Goal: Check status: Check status

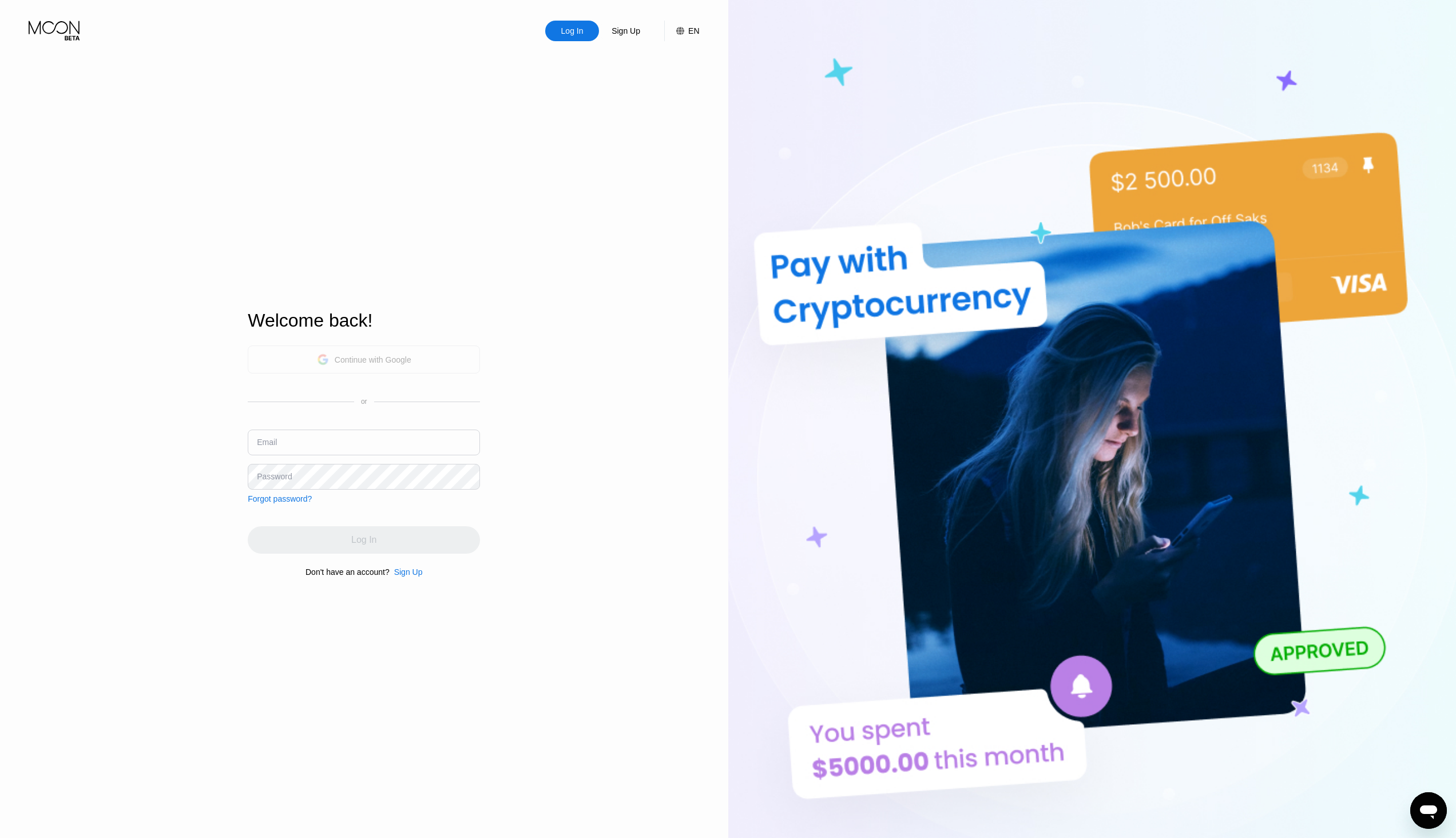
click at [372, 358] on div "Continue with Google" at bounding box center [373, 360] width 77 height 9
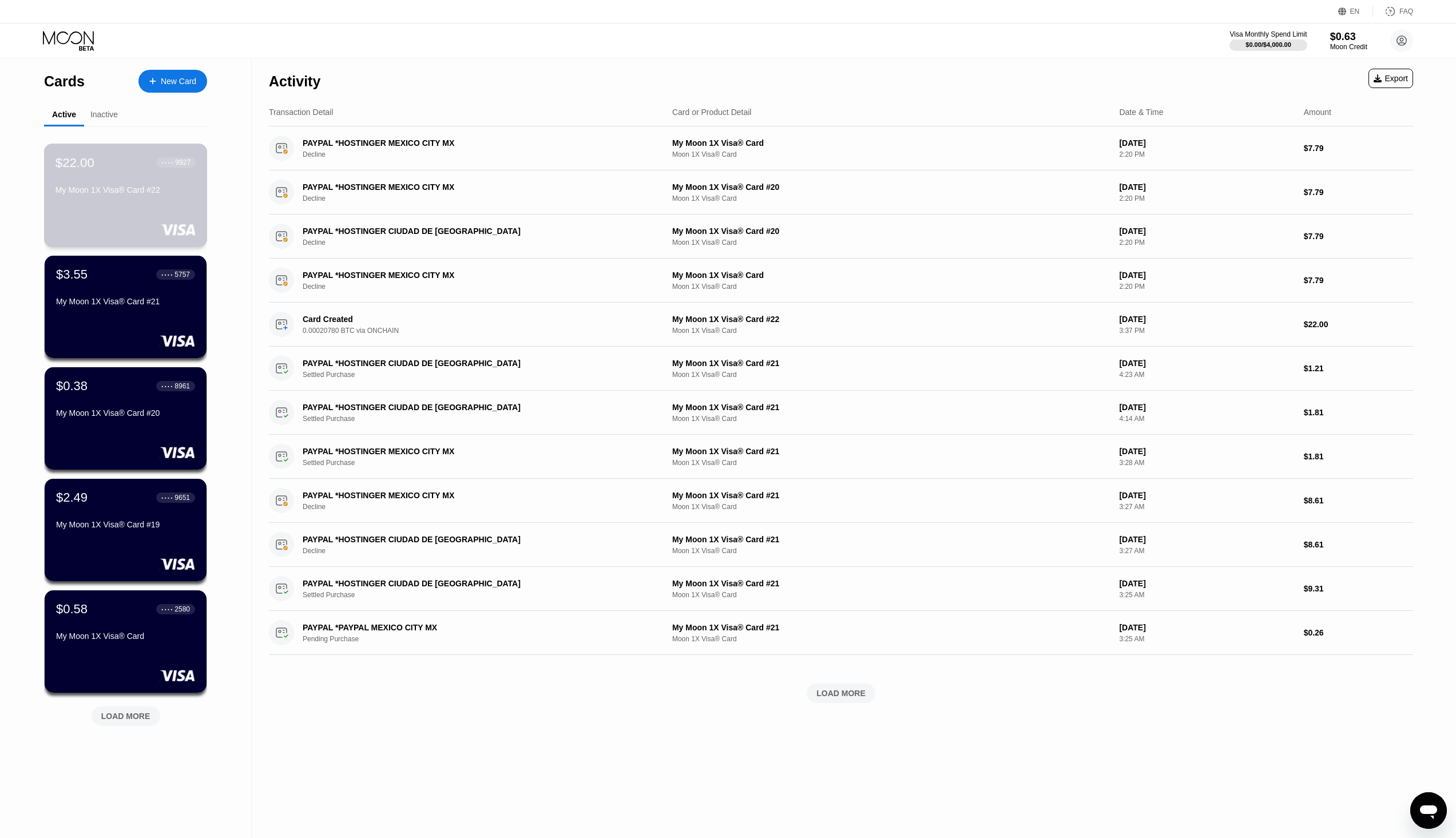
click at [125, 194] on div "My Moon 1X Visa® Card #22" at bounding box center [125, 190] width 140 height 9
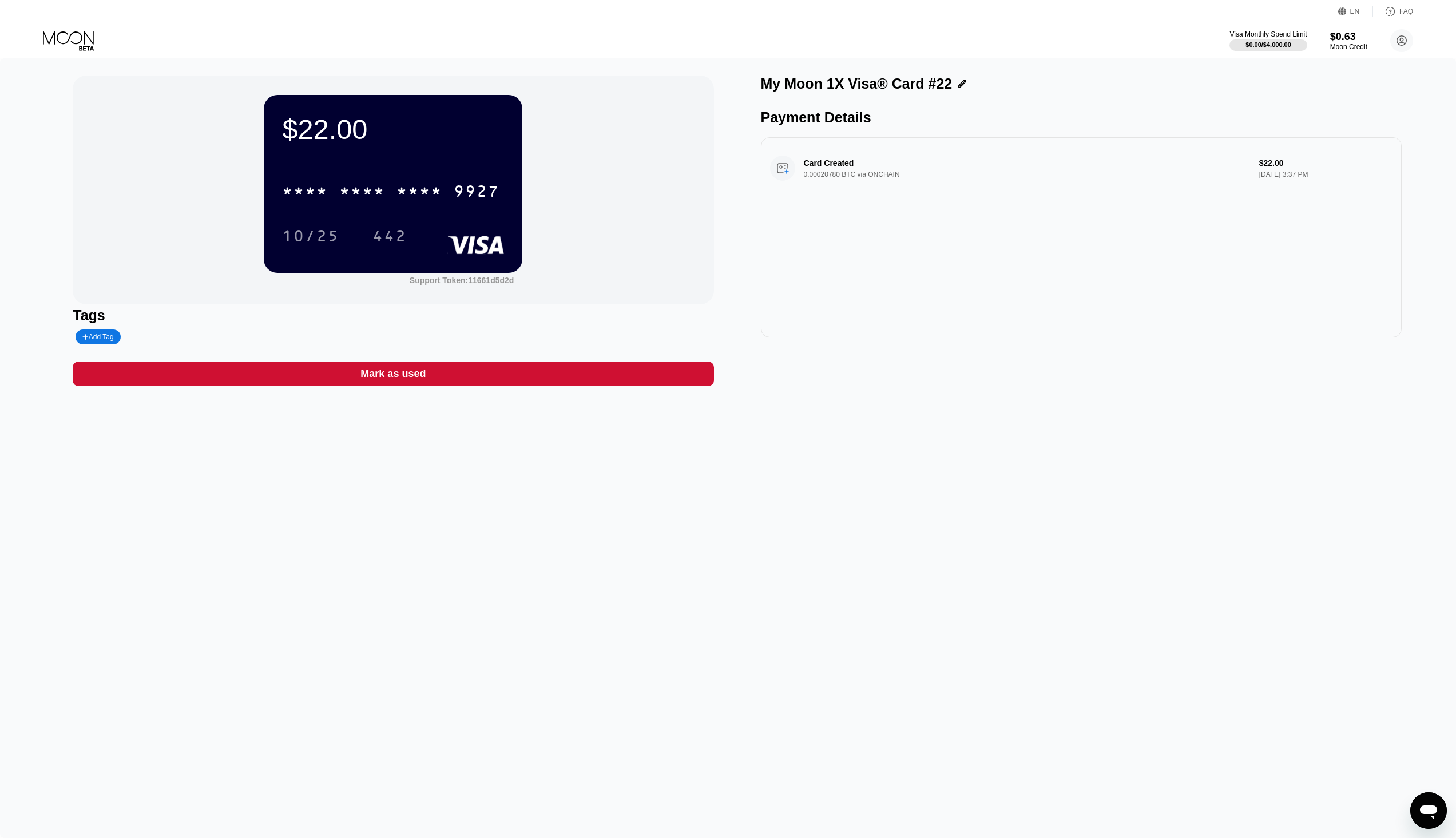
click at [78, 44] on icon at bounding box center [69, 41] width 53 height 20
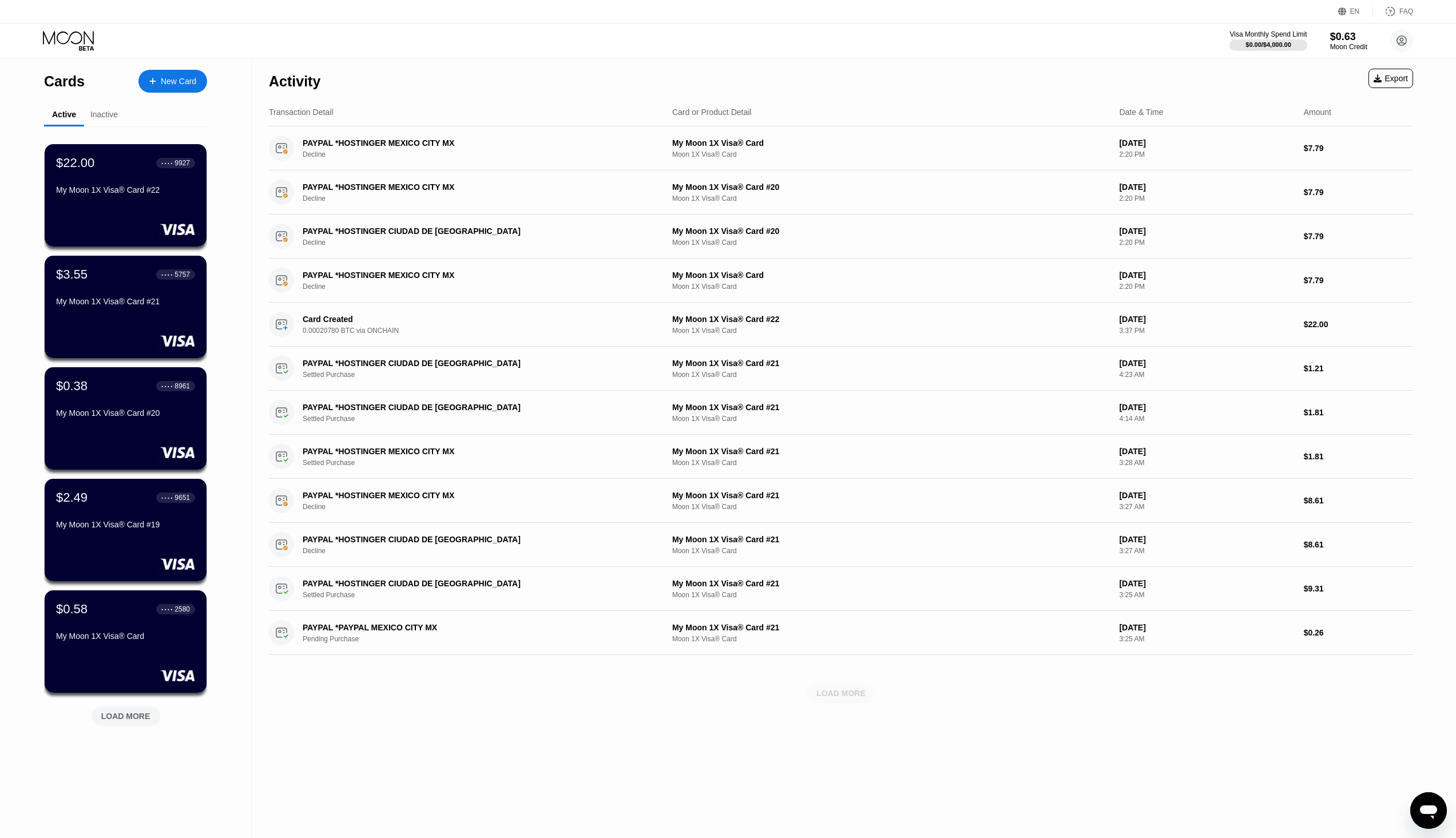
click at [832, 693] on div "LOAD MORE" at bounding box center [841, 693] width 49 height 10
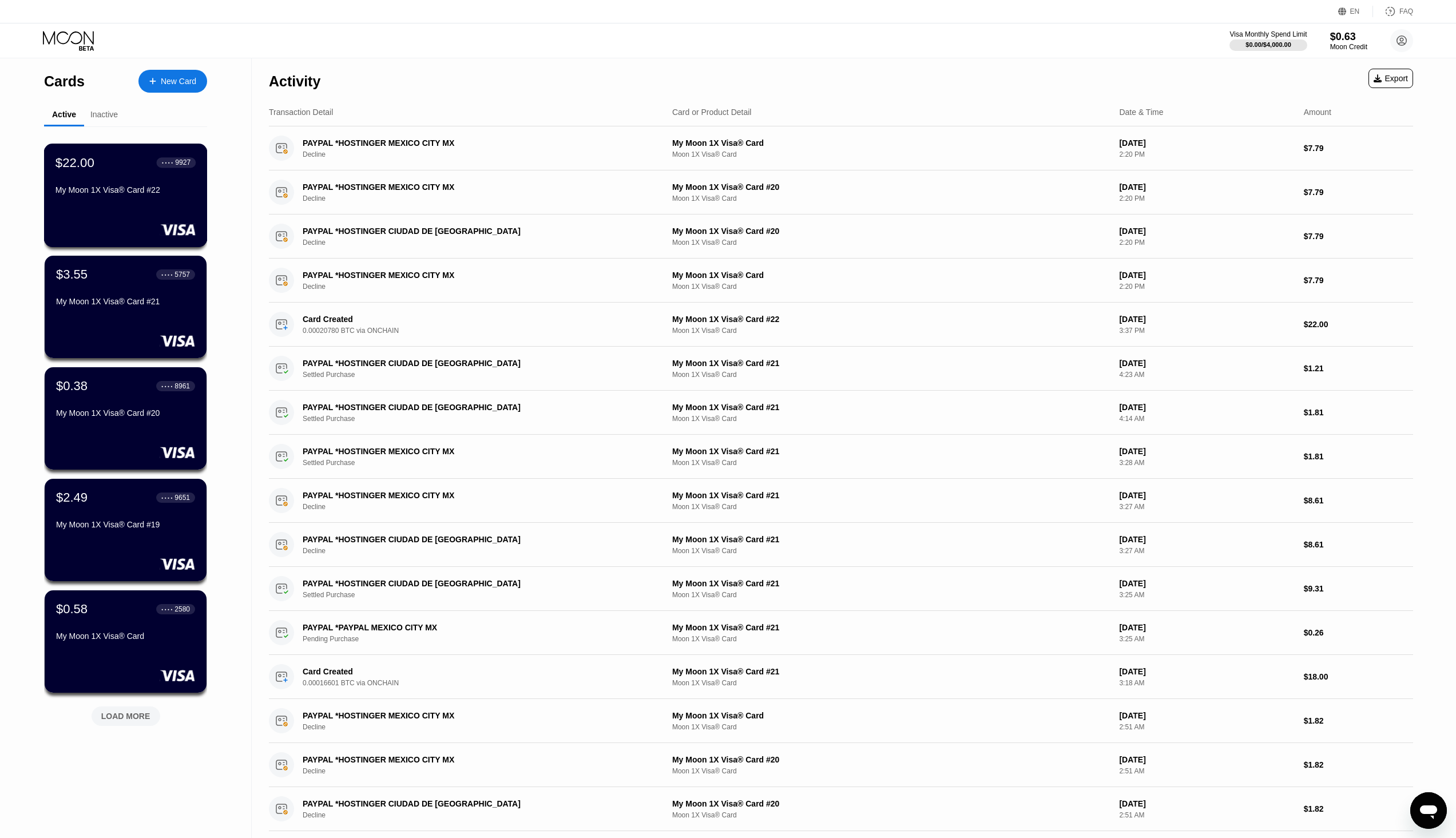
click at [171, 186] on div "$22.00 ● ● ● ● 9927 My Moon 1X Visa® Card #22" at bounding box center [125, 177] width 140 height 44
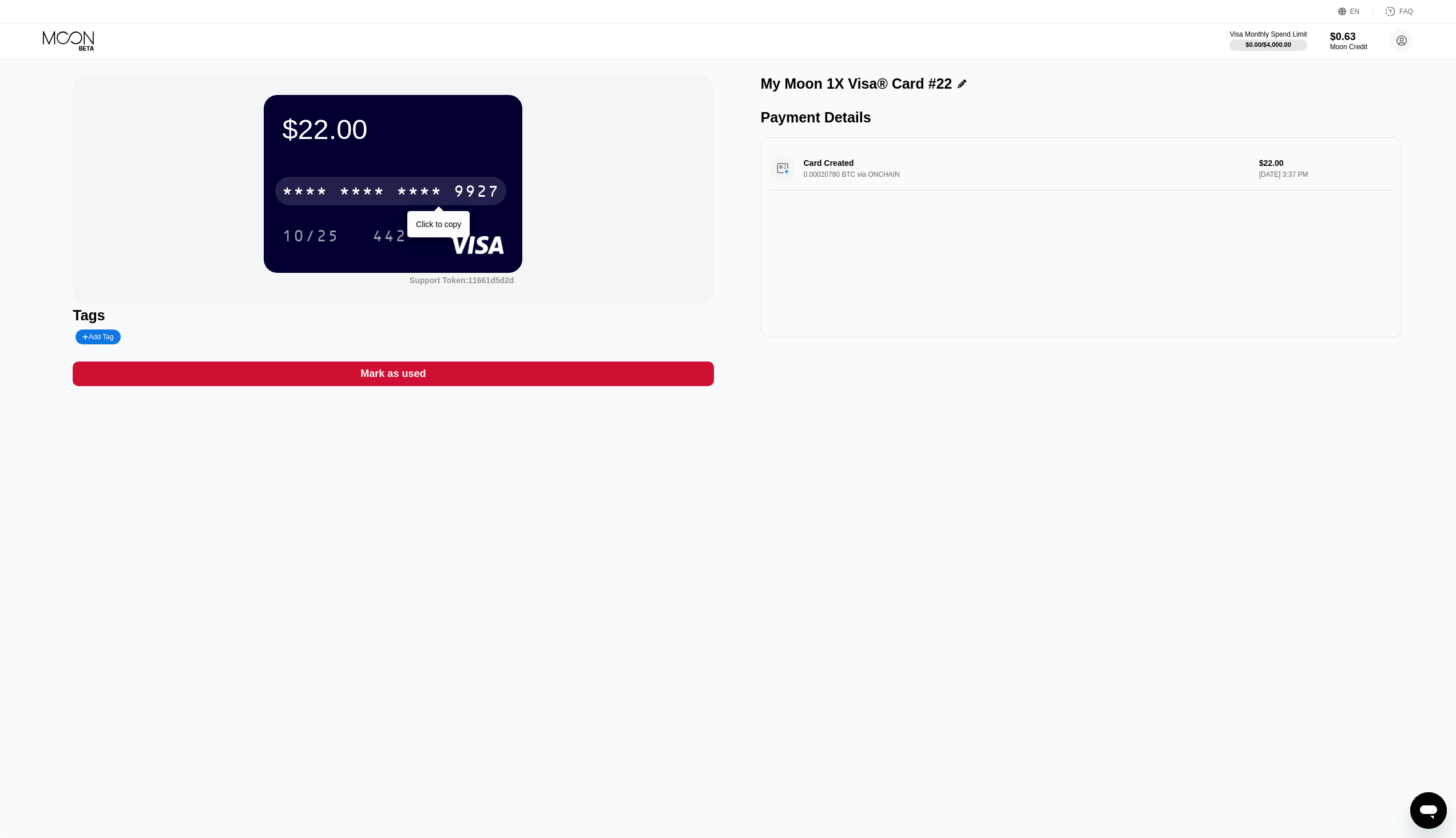
click at [429, 193] on div "* * * *" at bounding box center [419, 193] width 46 height 18
